Goal: Task Accomplishment & Management: Manage account settings

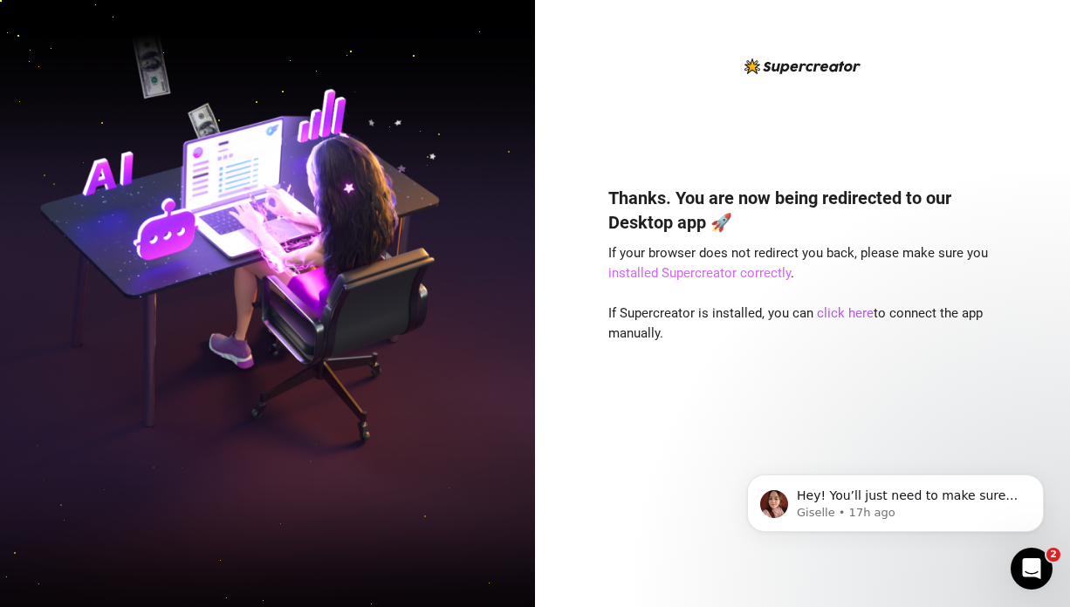
click at [733, 273] on link "installed Supercreator correctly" at bounding box center [699, 273] width 182 height 16
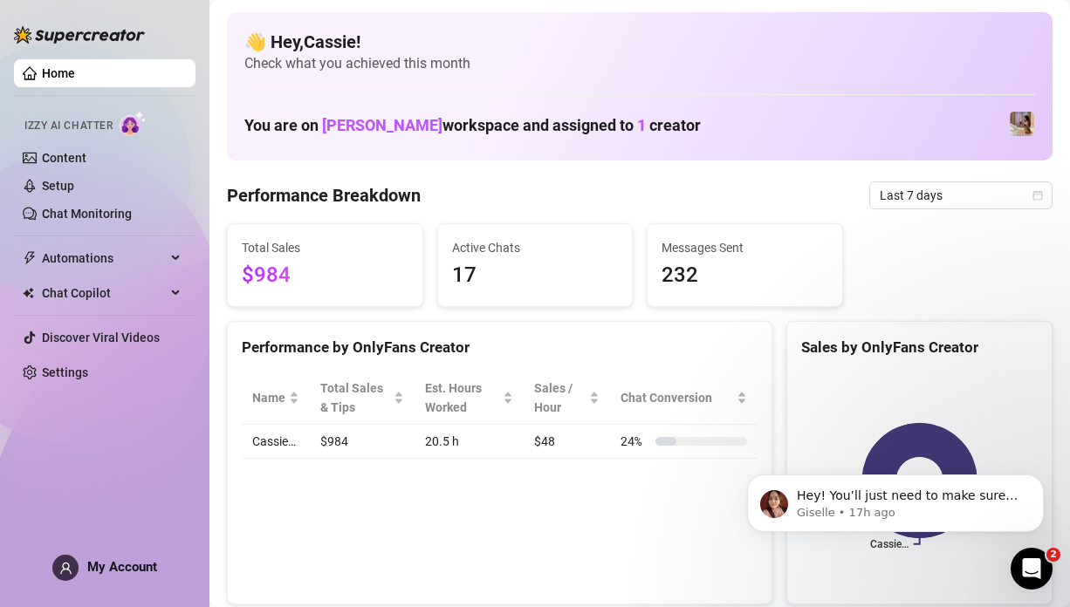
click at [115, 560] on span "My Account" at bounding box center [122, 567] width 70 height 16
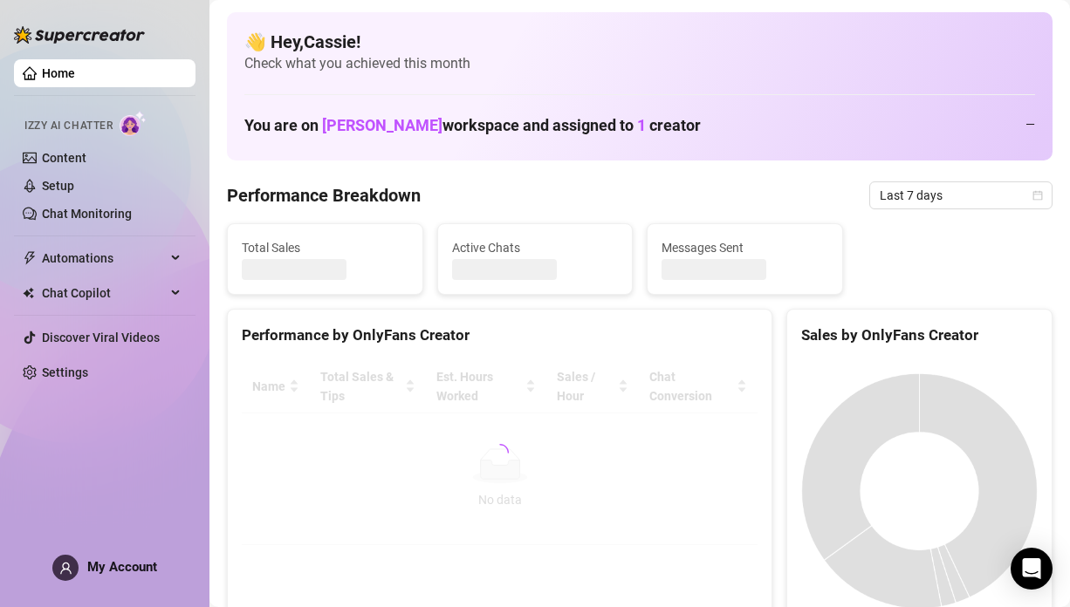
click at [117, 564] on span "My Account" at bounding box center [122, 567] width 70 height 16
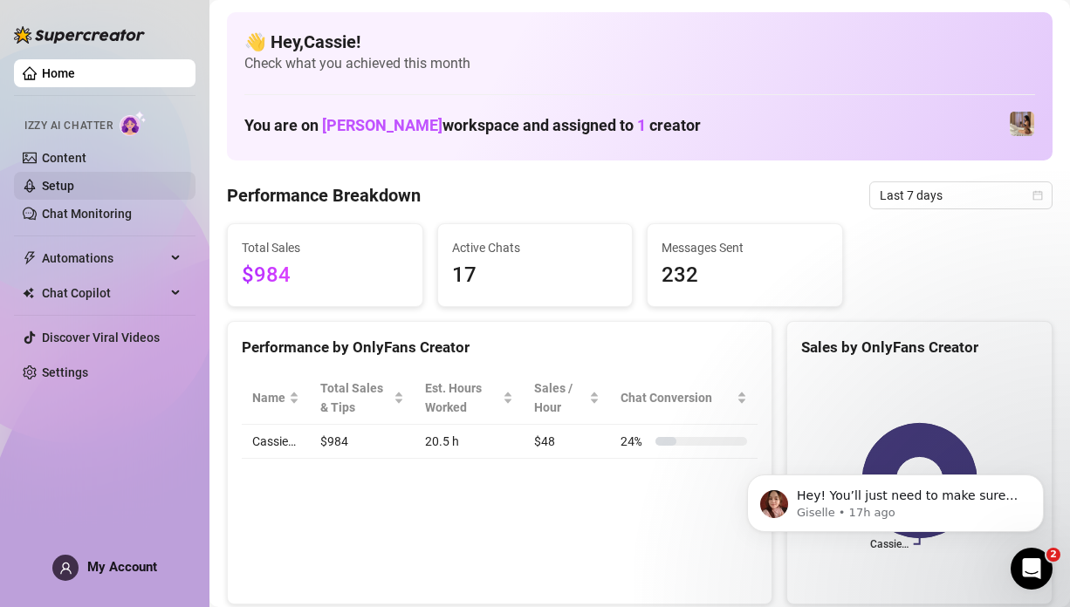
click at [74, 184] on link "Setup" at bounding box center [58, 186] width 32 height 14
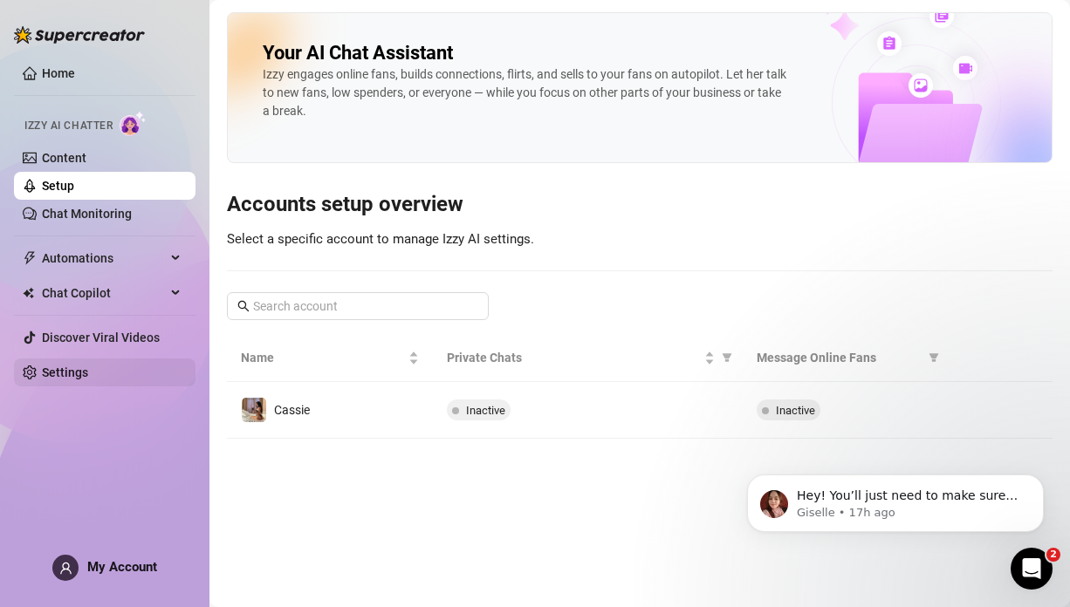
click at [79, 371] on link "Settings" at bounding box center [65, 373] width 46 height 14
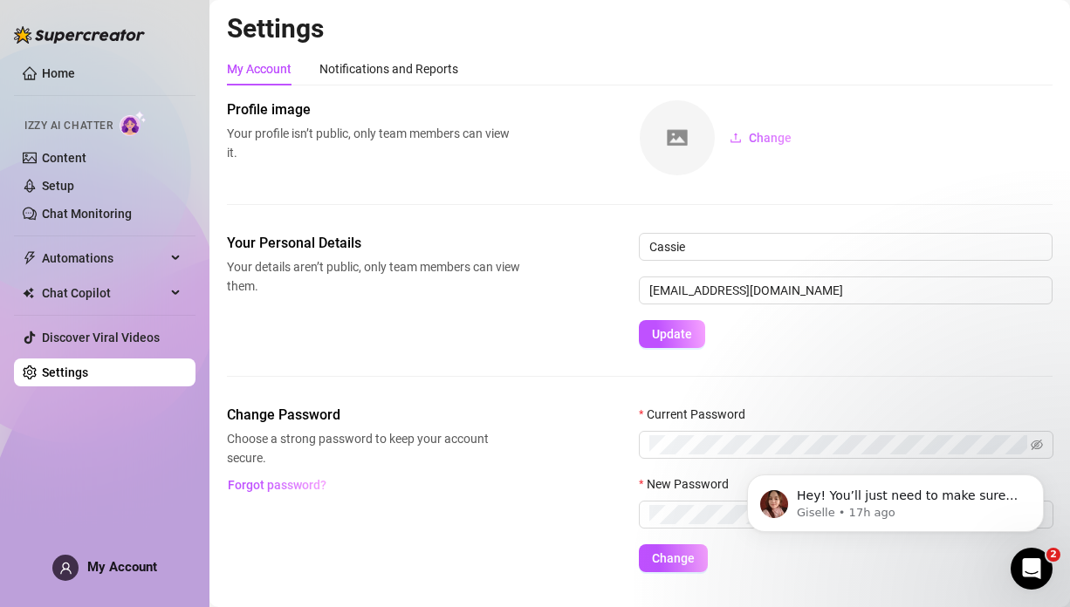
click at [468, 22] on h2 "Settings" at bounding box center [639, 28] width 825 height 33
click at [108, 554] on div "Home Izzy AI Chatter Content Setup Chat Monitoring Automations Chat Copilot Dis…" at bounding box center [104, 295] width 181 height 591
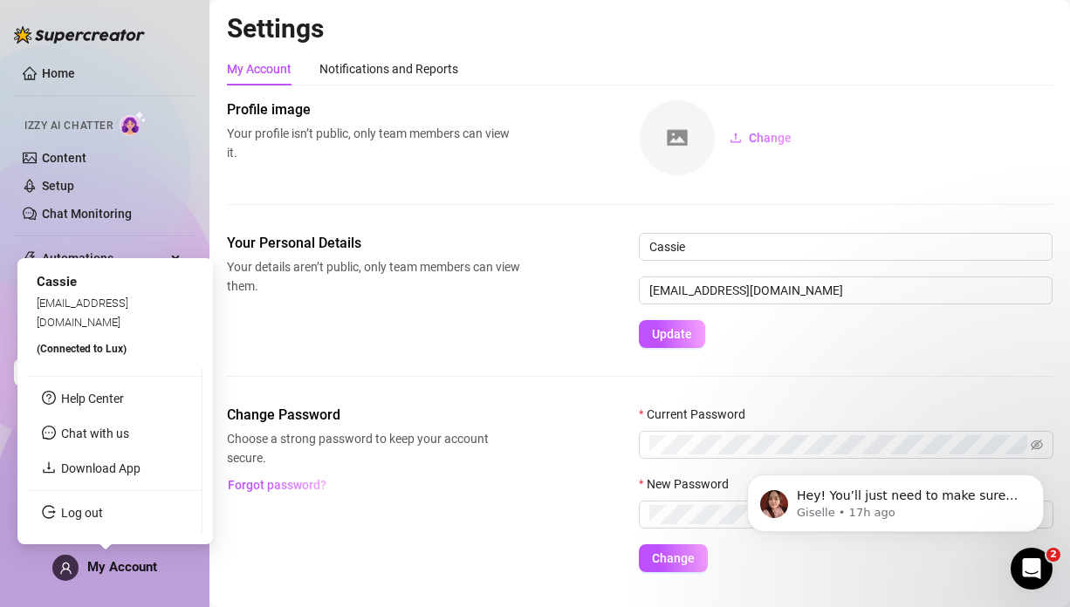
click at [153, 564] on span "My Account" at bounding box center [122, 567] width 70 height 16
